Goal: Task Accomplishment & Management: Complete application form

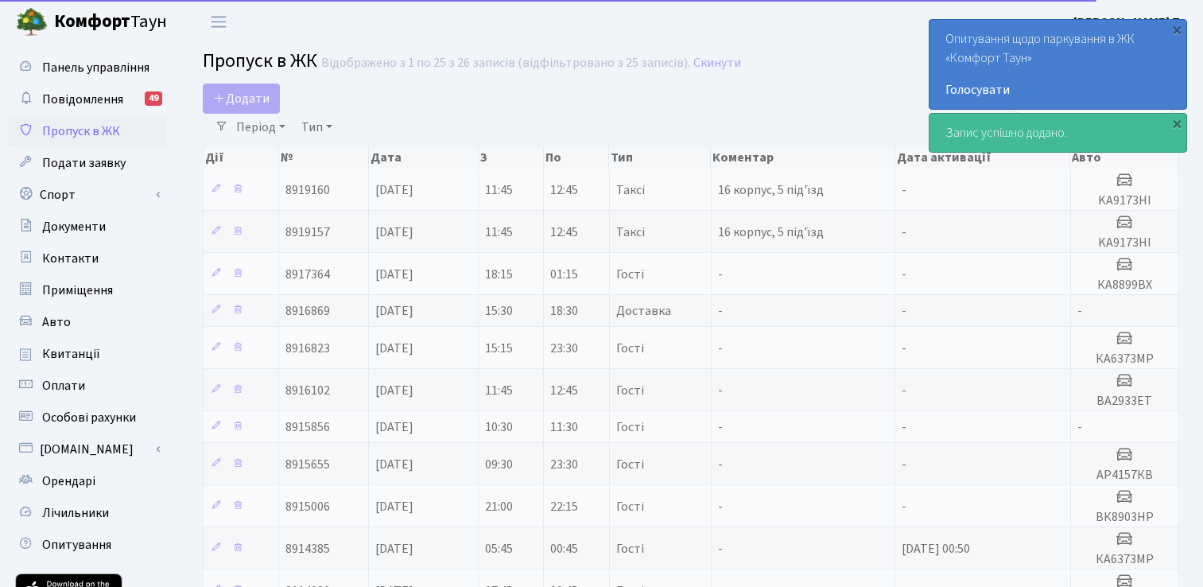
select select "25"
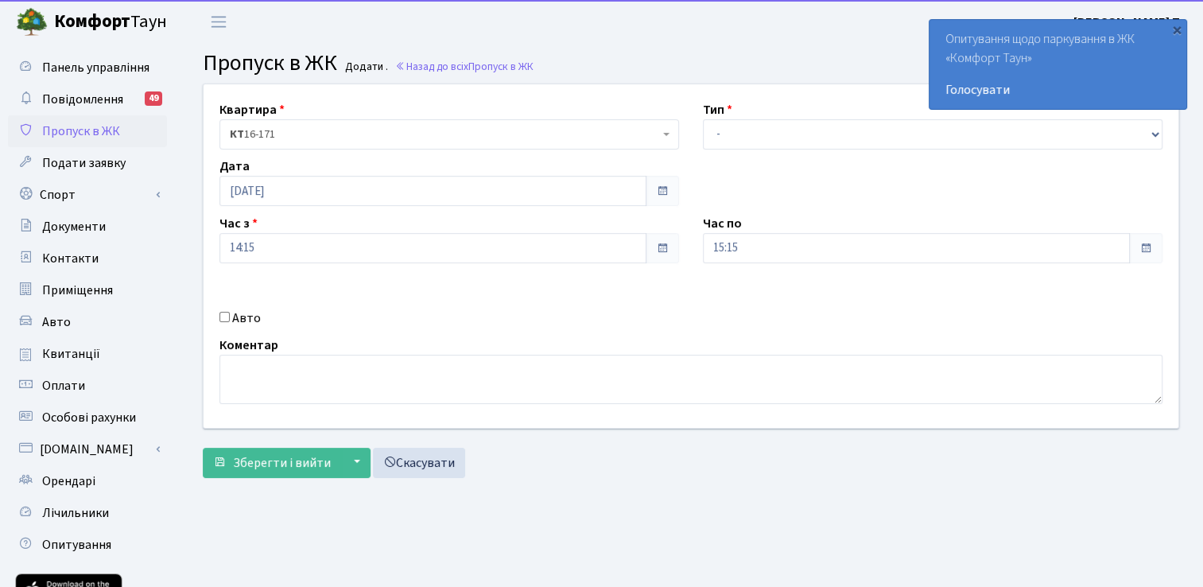
click at [225, 312] on input "Авто" at bounding box center [225, 317] width 10 height 10
checkbox input "true"
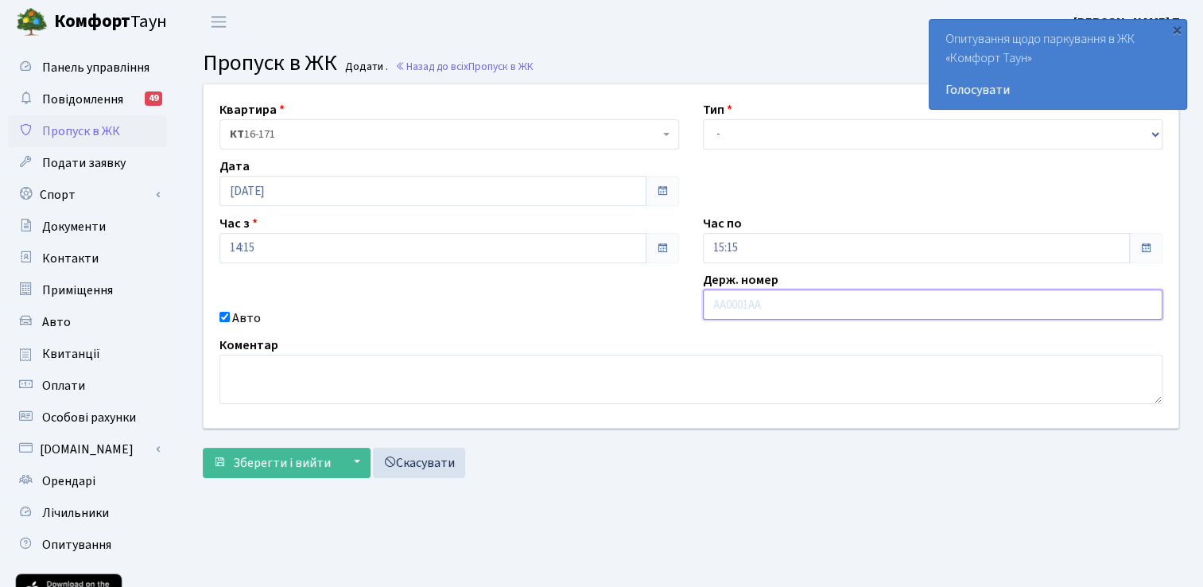
paste input "ВА2933ЕТ"
type input "ВА2933ЕТ"
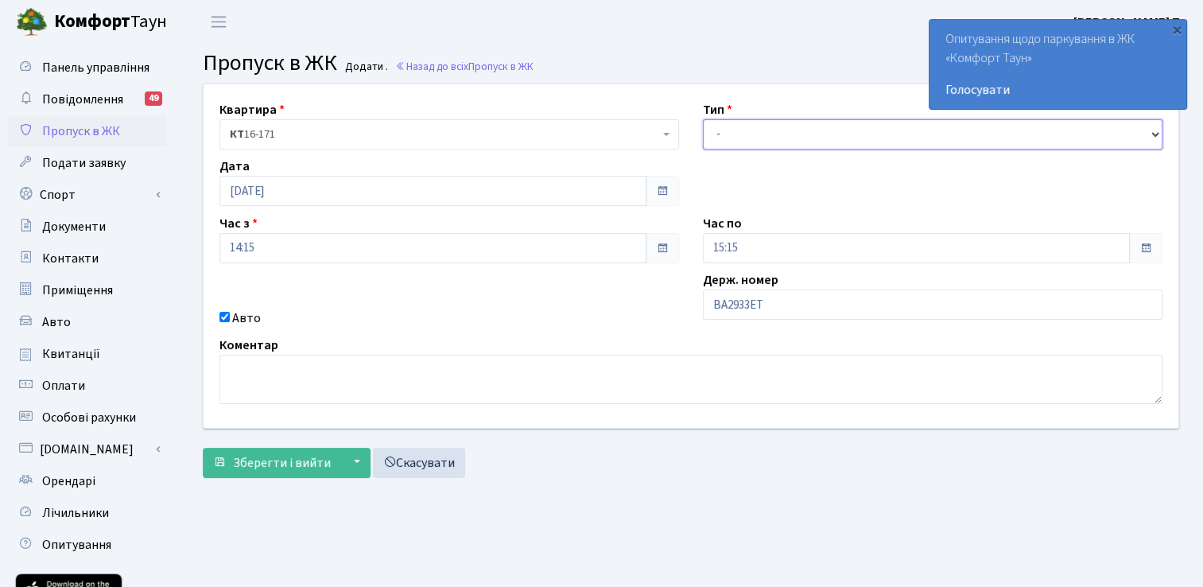
click at [738, 132] on select "- Доставка Таксі Гості Сервіс" at bounding box center [933, 134] width 460 height 30
select select "3"
click at [703, 119] on select "- Доставка Таксі Гості Сервіс" at bounding box center [933, 134] width 460 height 30
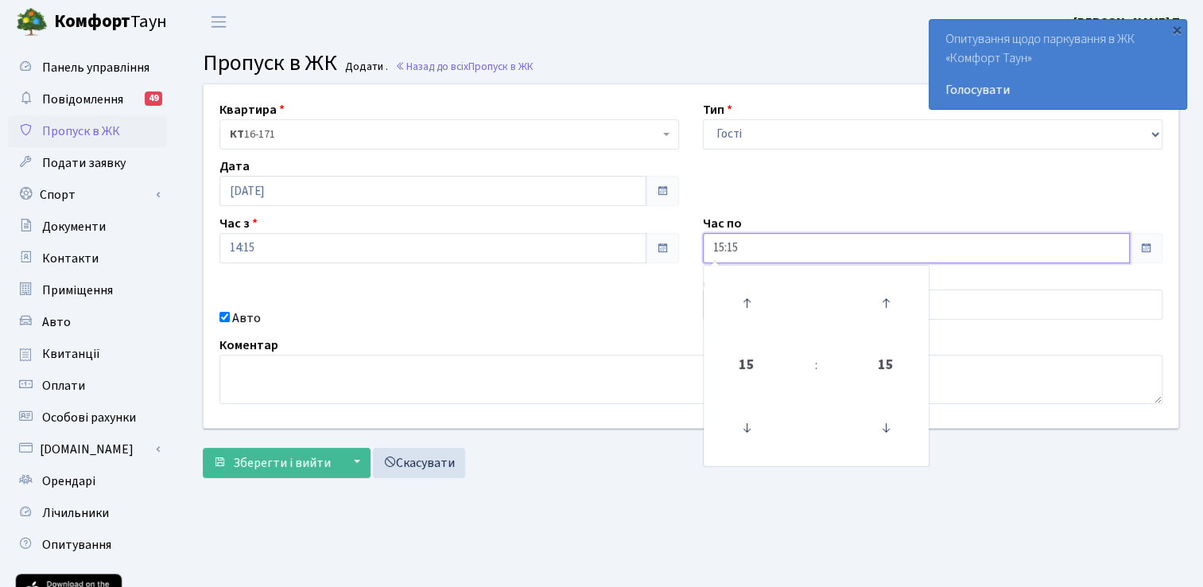
click at [725, 240] on input "15:15" at bounding box center [916, 248] width 427 height 30
click at [748, 293] on icon at bounding box center [746, 303] width 43 height 43
click at [748, 292] on icon at bounding box center [746, 303] width 43 height 43
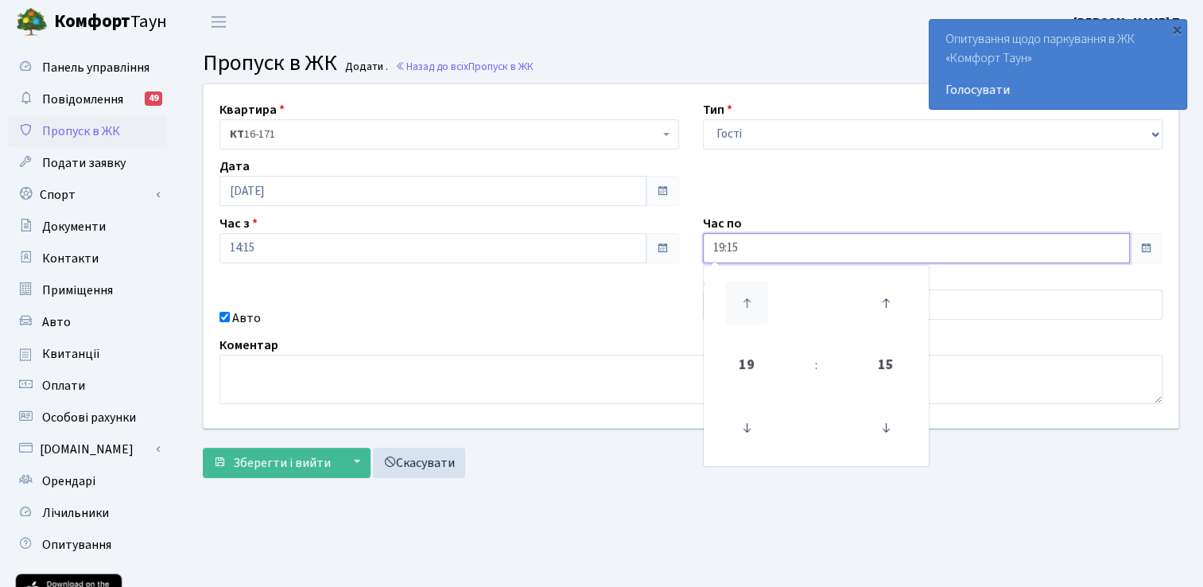
click at [747, 292] on icon at bounding box center [746, 303] width 43 height 43
click at [745, 292] on icon at bounding box center [746, 303] width 43 height 43
click at [886, 301] on icon at bounding box center [886, 303] width 43 height 43
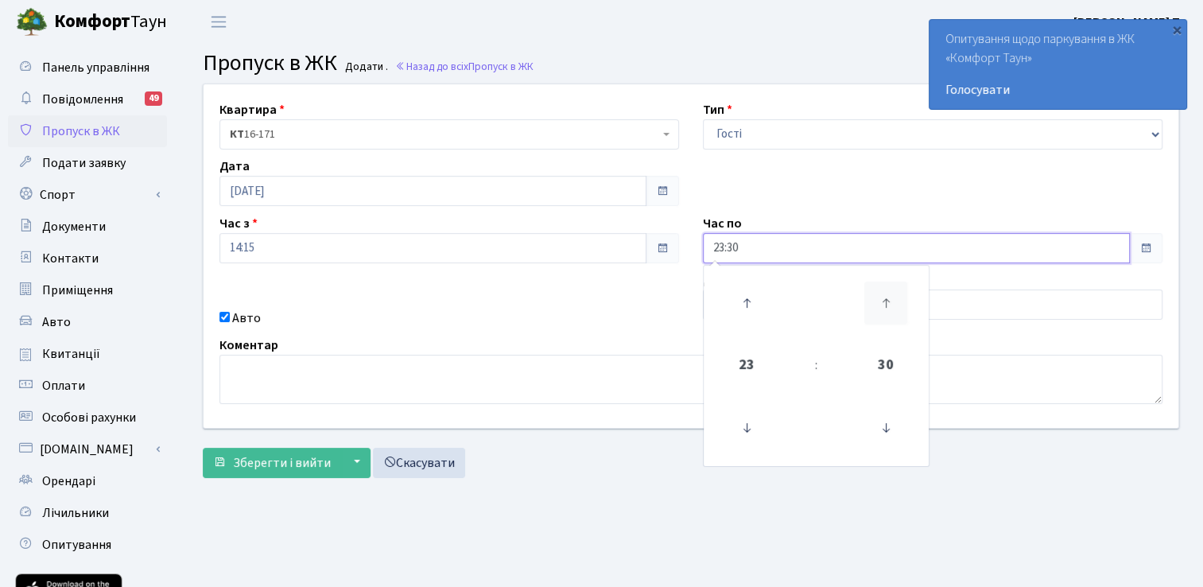
click at [884, 310] on icon at bounding box center [886, 303] width 43 height 43
type input "23:45"
click at [391, 316] on div "Авто" at bounding box center [450, 318] width 484 height 19
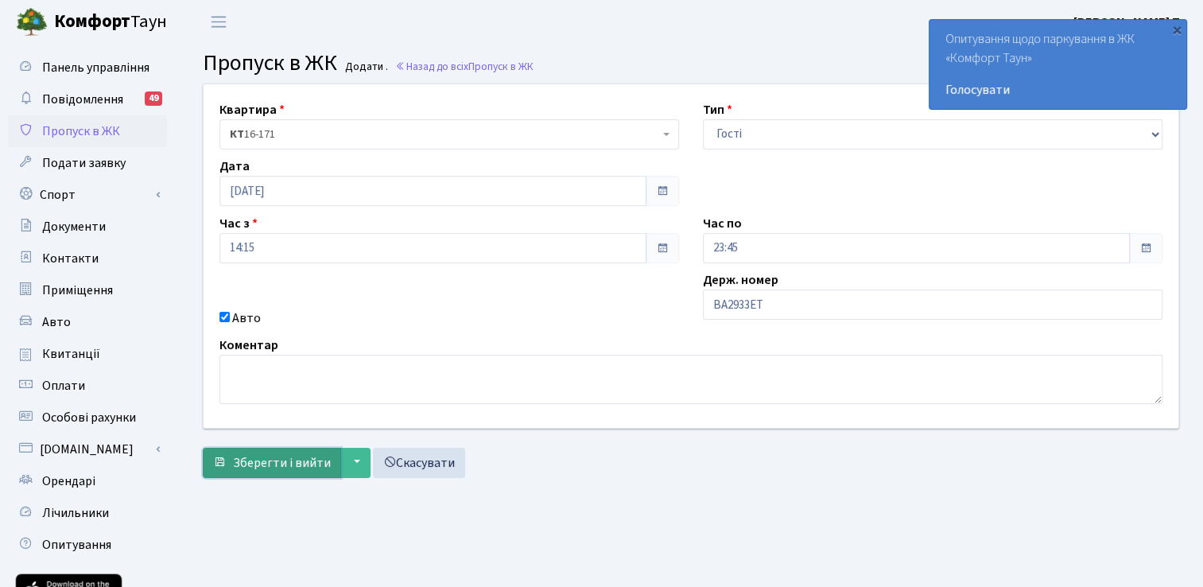
click at [296, 452] on button "Зберегти і вийти" at bounding box center [272, 463] width 138 height 30
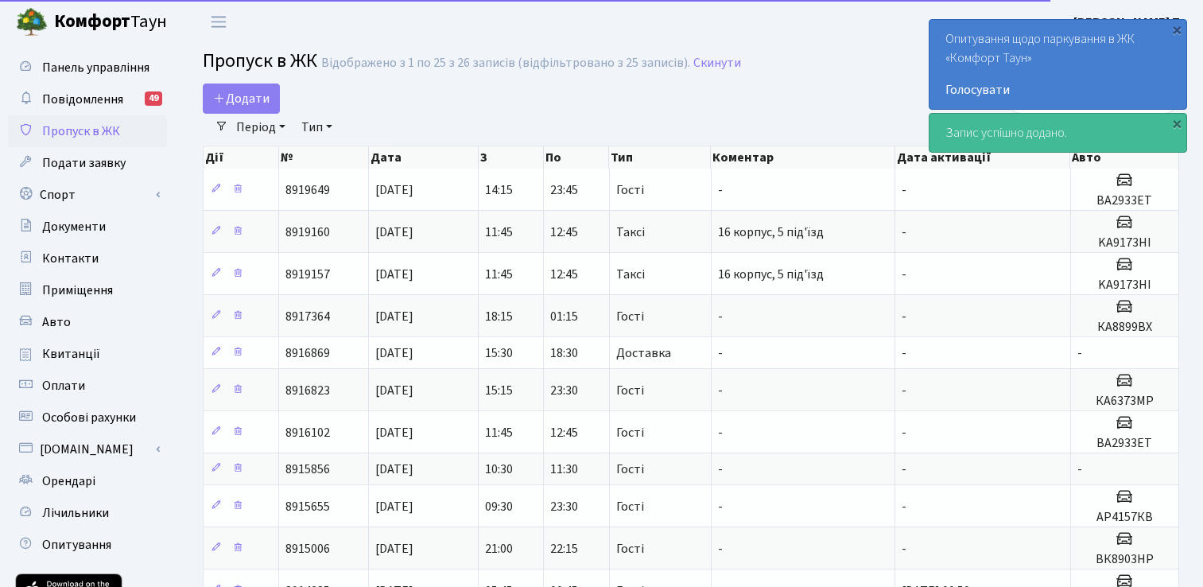
select select "25"
